Goal: Browse casually

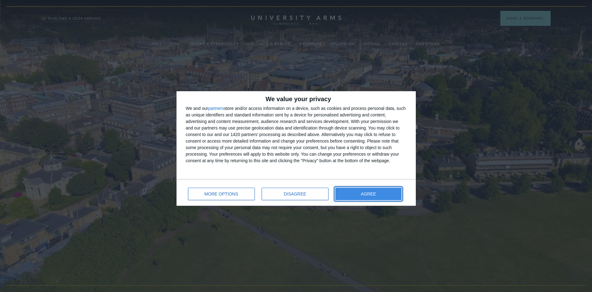
click at [367, 195] on span "AGREE" at bounding box center [368, 193] width 15 height 4
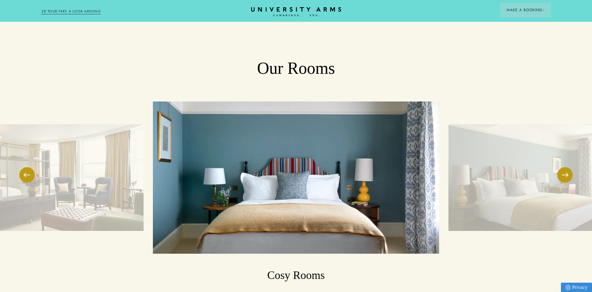
scroll to position [497, 0]
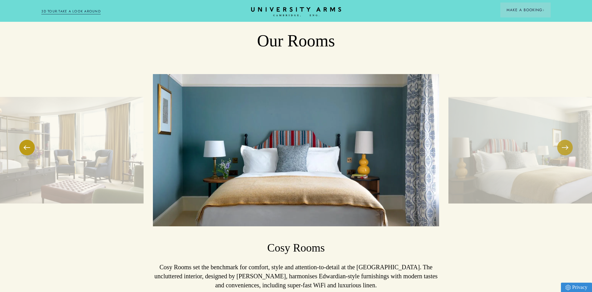
click at [564, 148] on span at bounding box center [565, 147] width 6 height 1
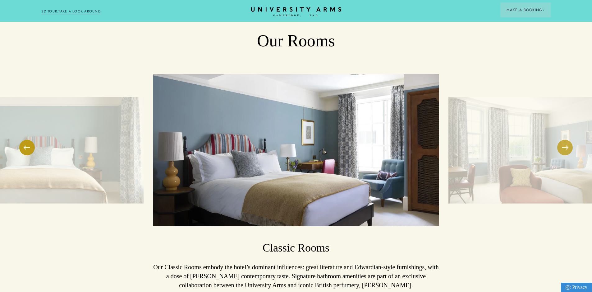
click at [566, 149] on button at bounding box center [565, 148] width 16 height 16
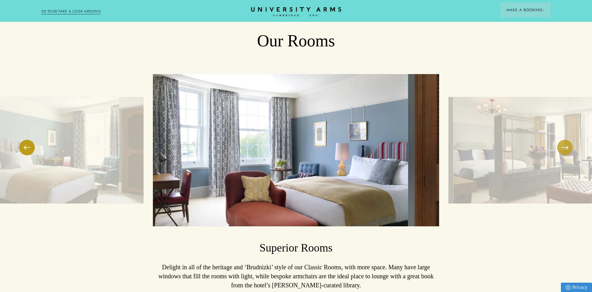
click at [566, 149] on button at bounding box center [565, 148] width 16 height 16
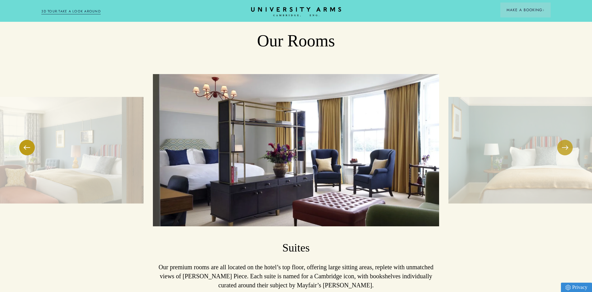
click at [566, 149] on button at bounding box center [565, 148] width 16 height 16
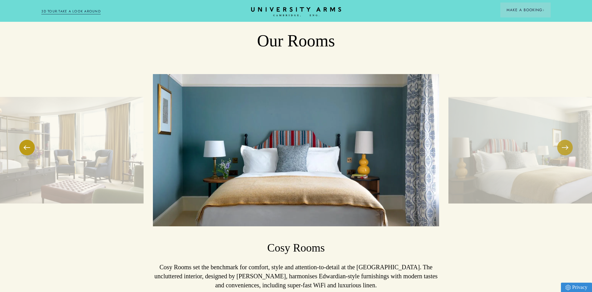
click at [566, 149] on button at bounding box center [565, 148] width 16 height 16
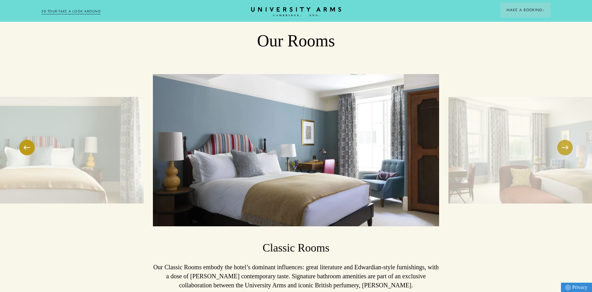
click at [566, 149] on button at bounding box center [565, 148] width 16 height 16
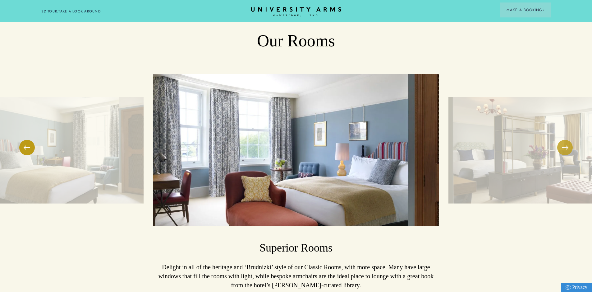
click at [566, 149] on button at bounding box center [565, 148] width 16 height 16
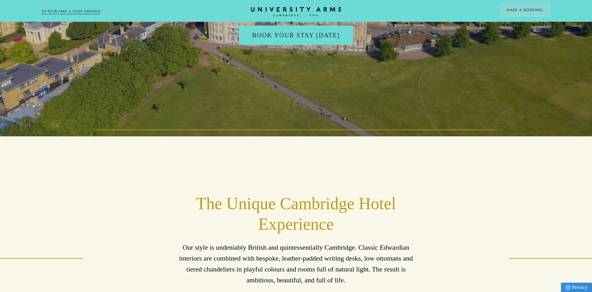
scroll to position [0, 0]
